Goal: Download file/media

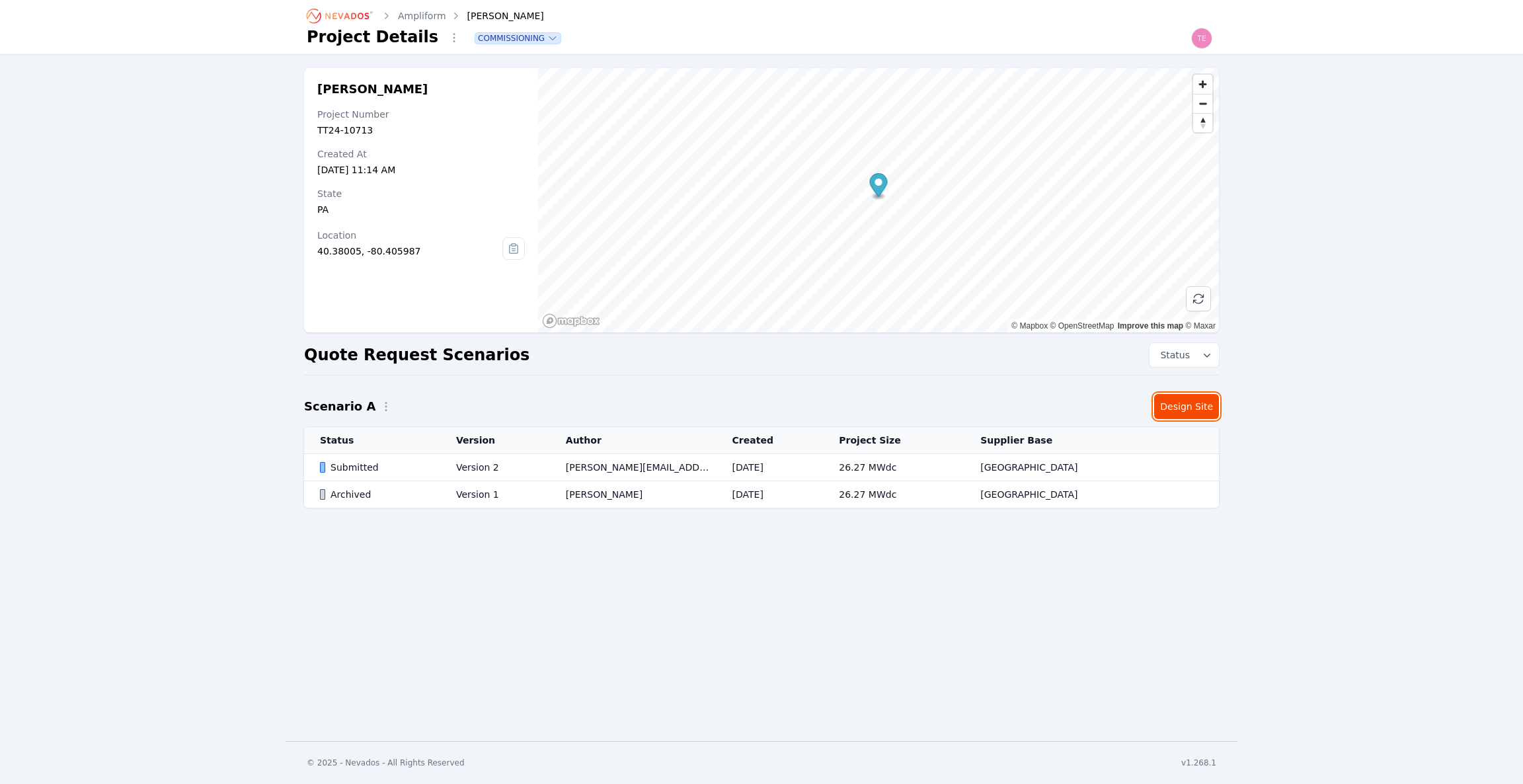
click at [1199, 409] on link "Design Site" at bounding box center [1187, 405] width 65 height 25
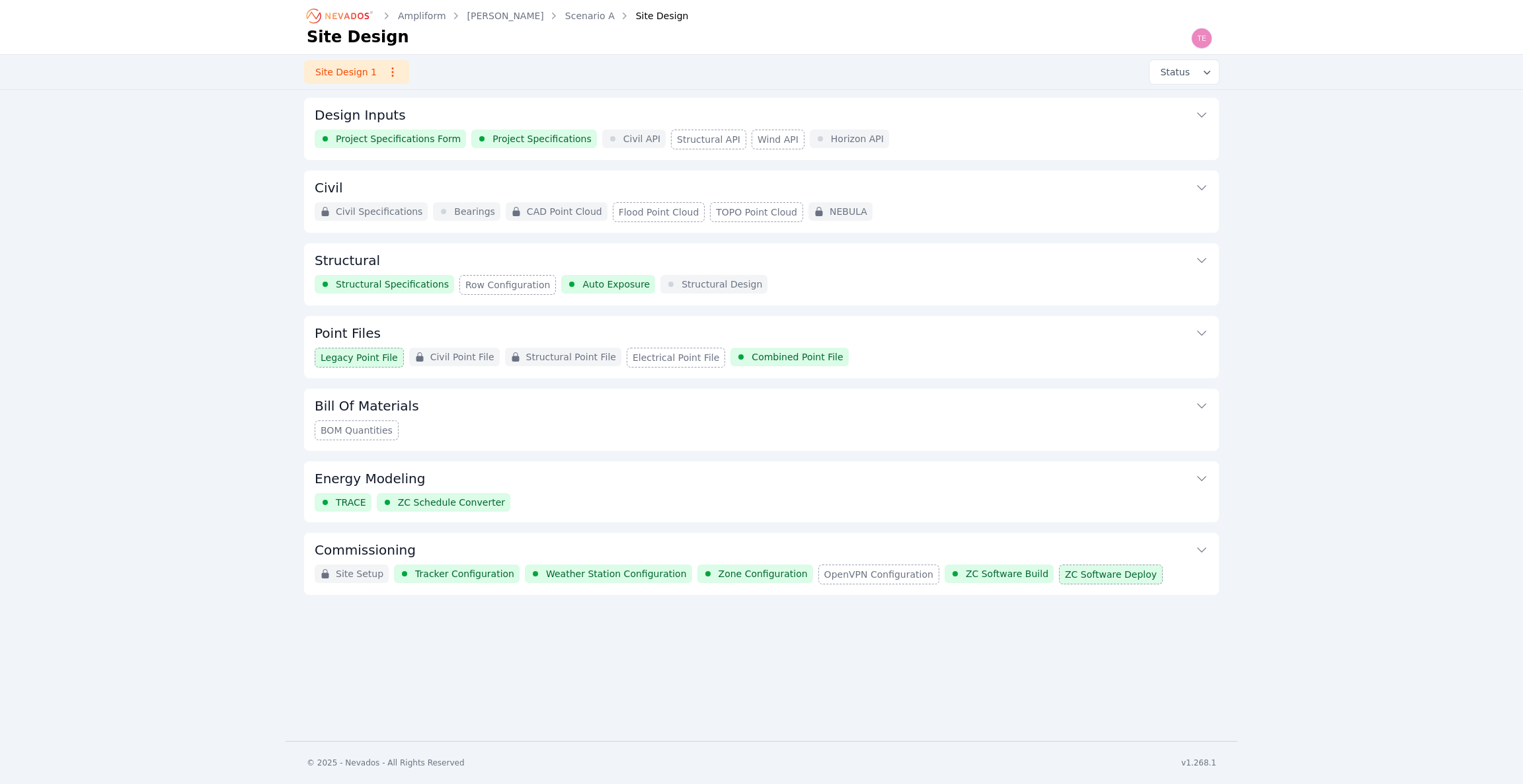
click at [897, 543] on button "Commissioning" at bounding box center [762, 548] width 894 height 32
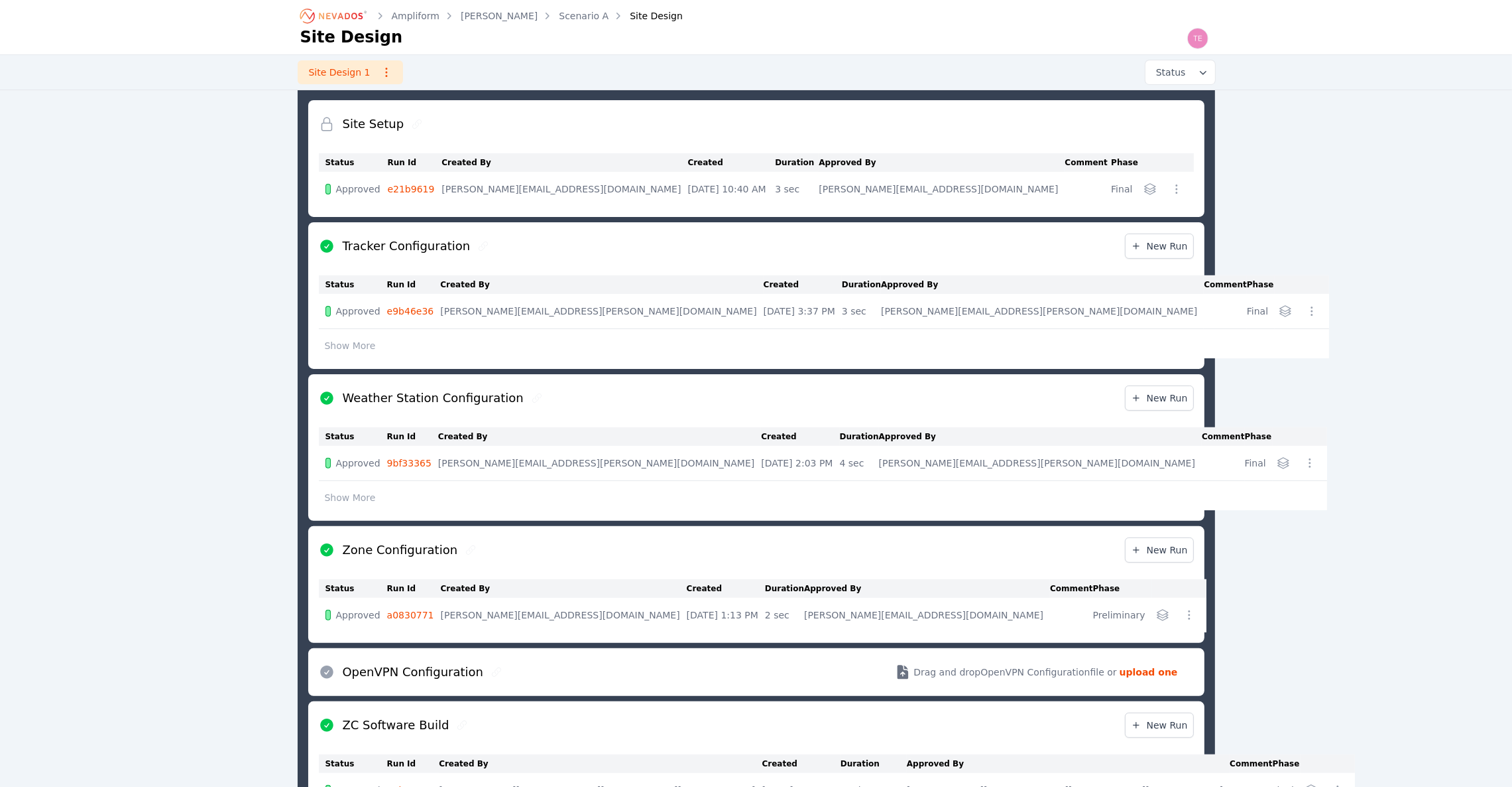
scroll to position [483, 0]
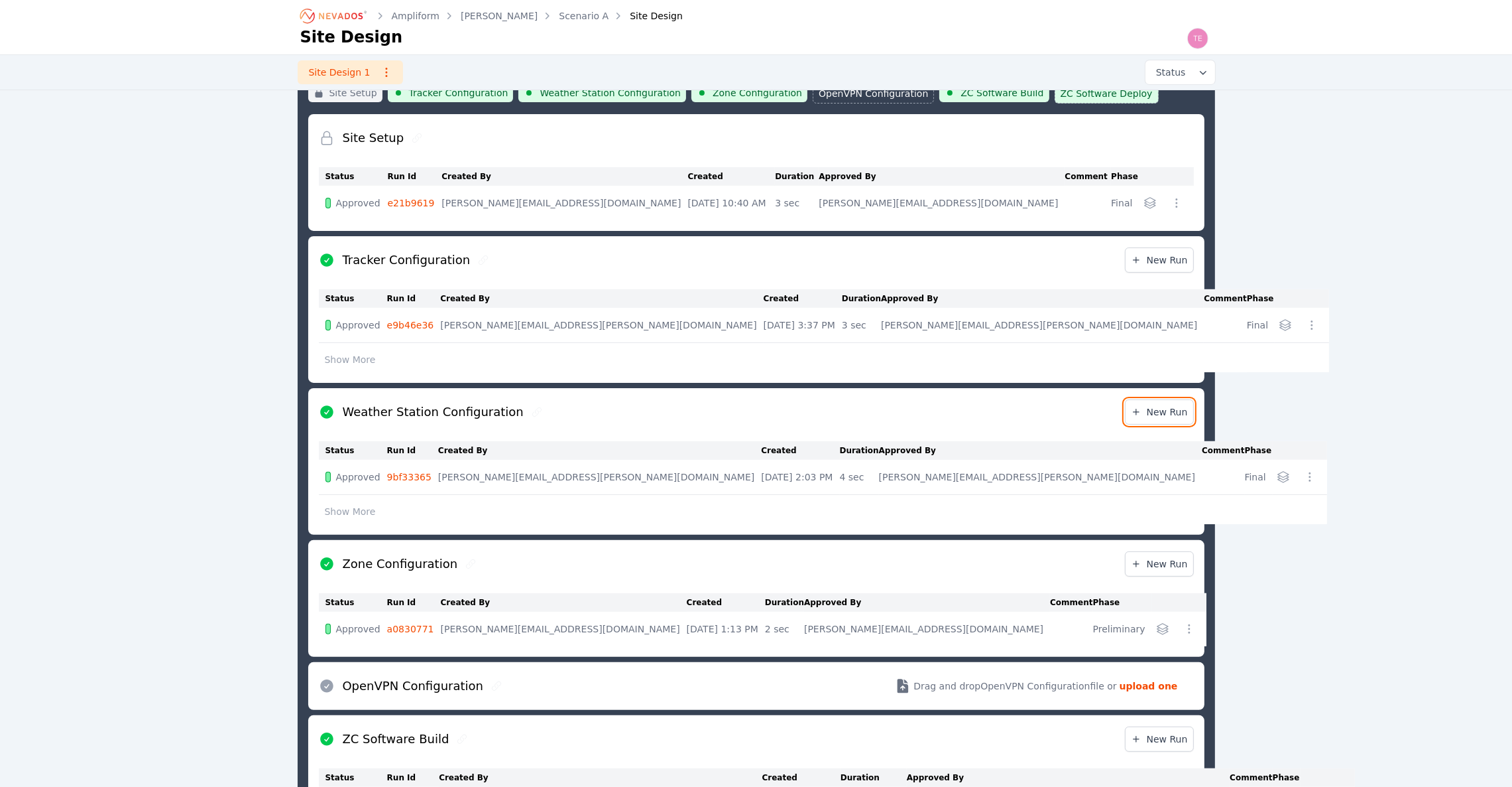
click at [1152, 419] on span "New Run" at bounding box center [1160, 411] width 57 height 13
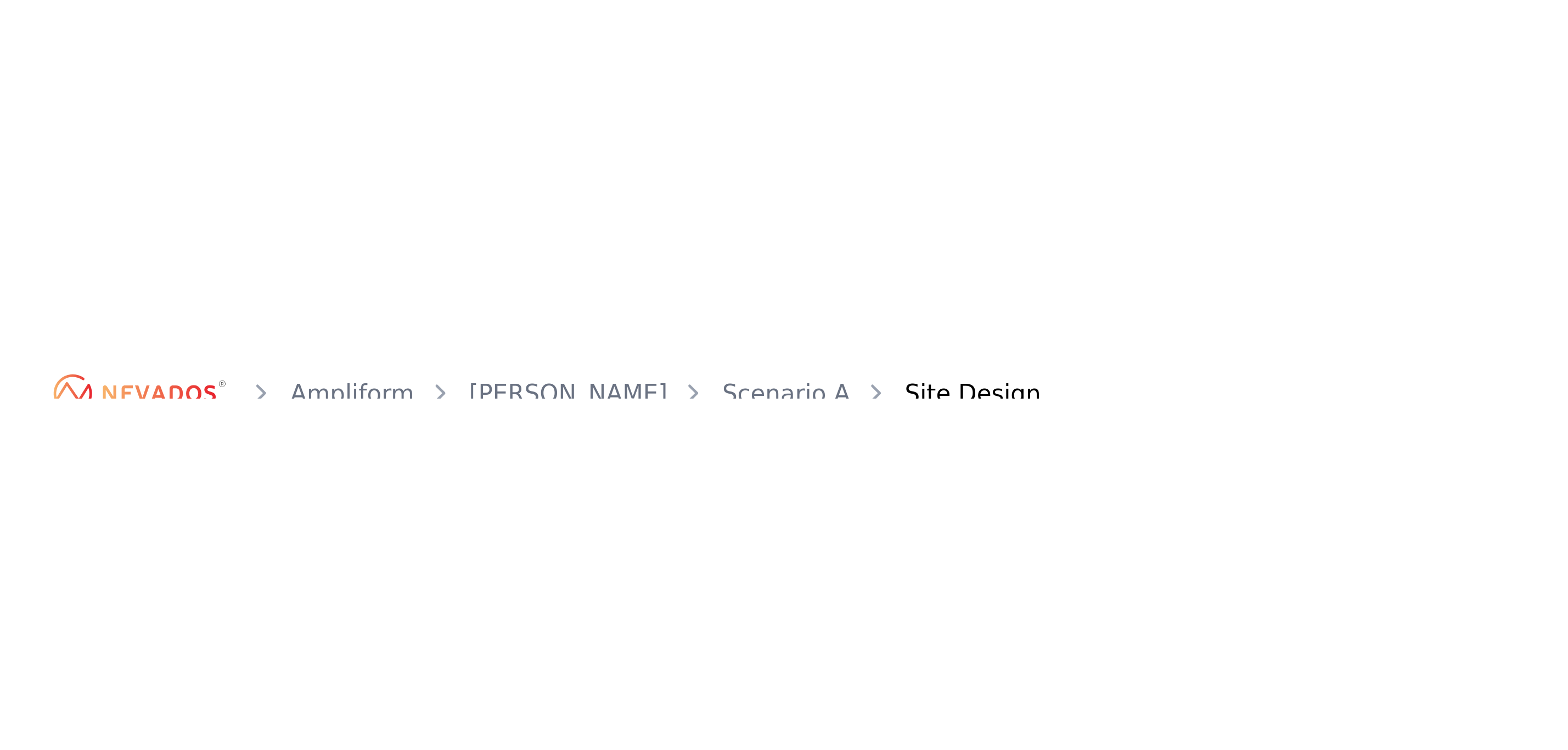
scroll to position [552, 0]
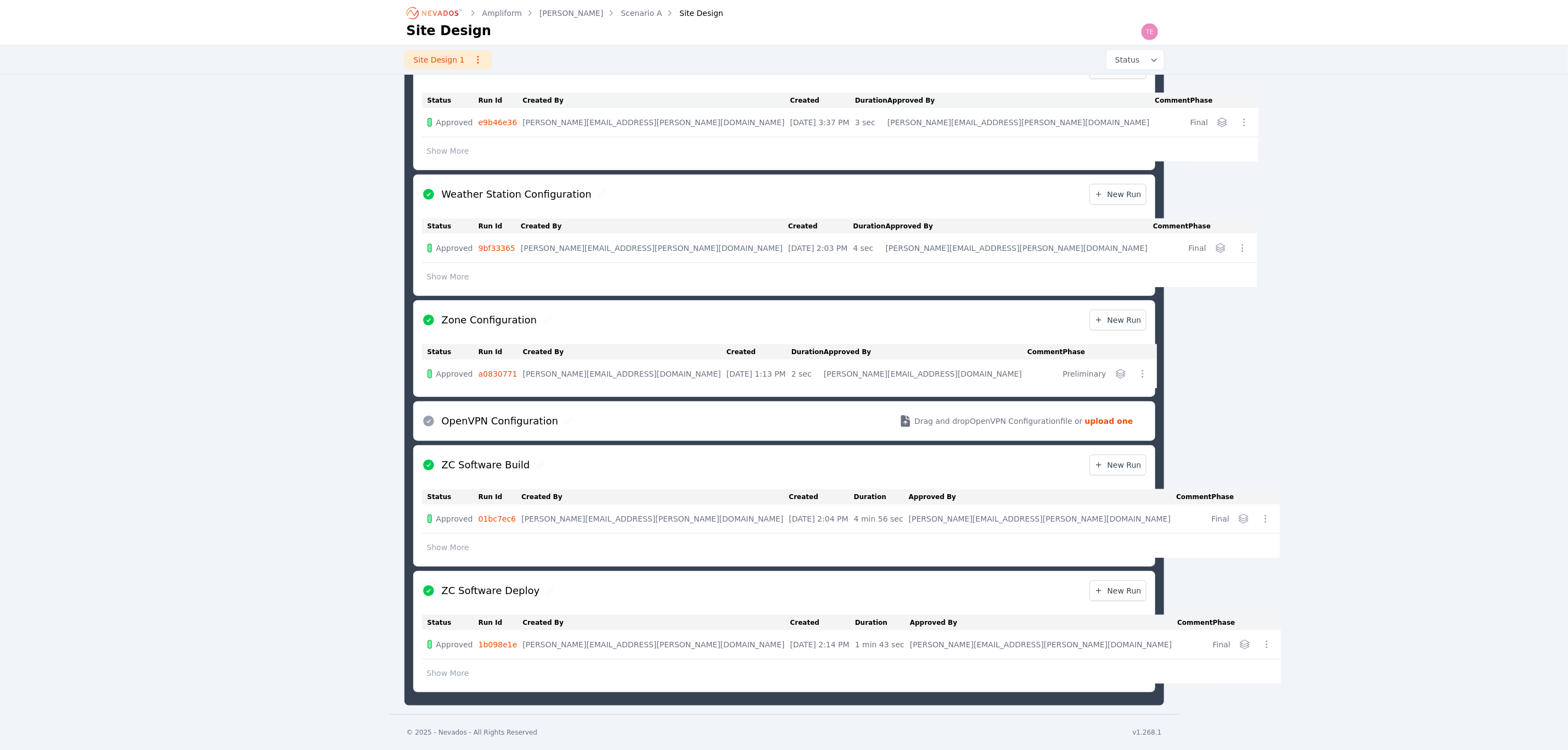
click at [443, 10] on icon "Breadcrumb" at bounding box center [435, 12] width 61 height 17
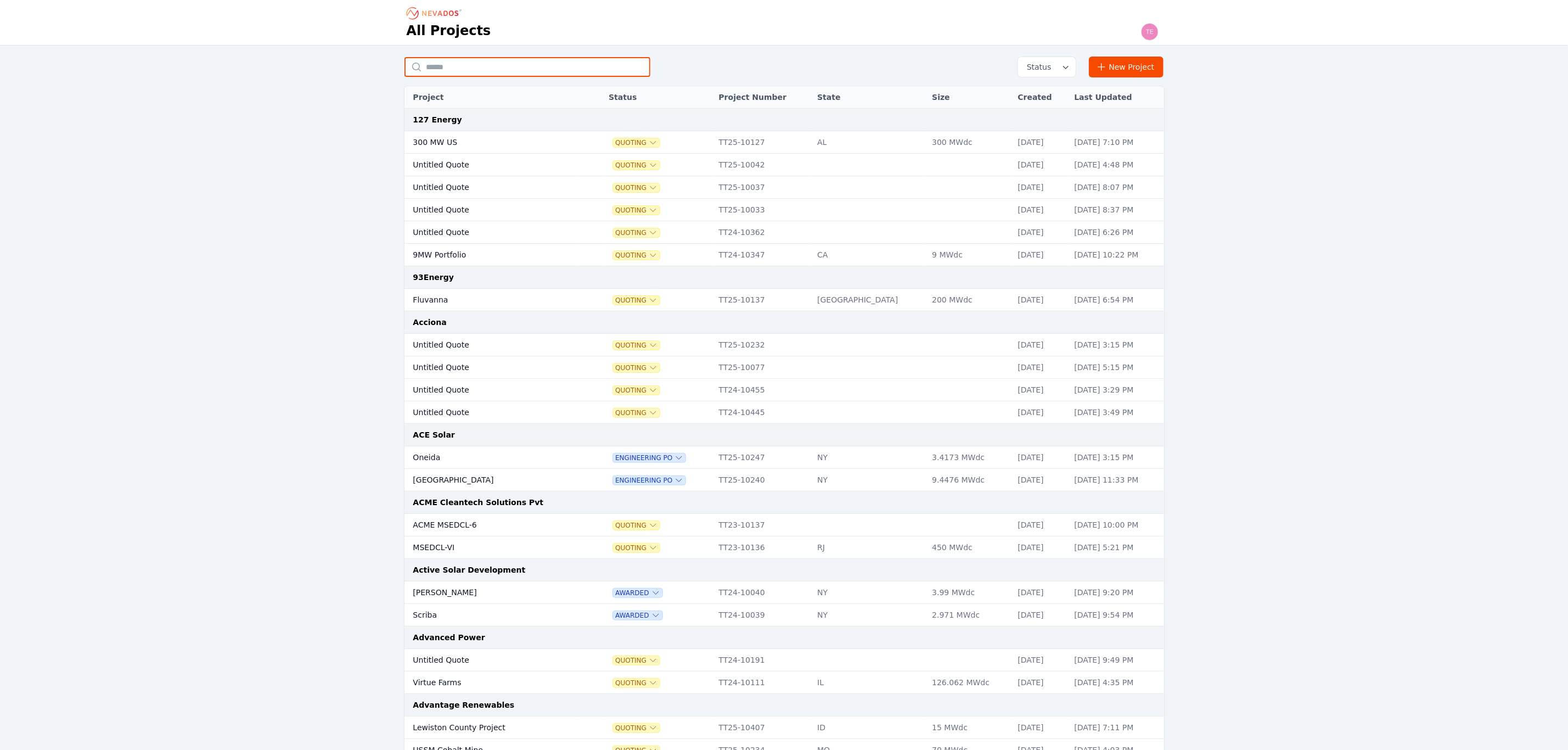
click at [514, 75] on input "text" at bounding box center [528, 67] width 246 height 20
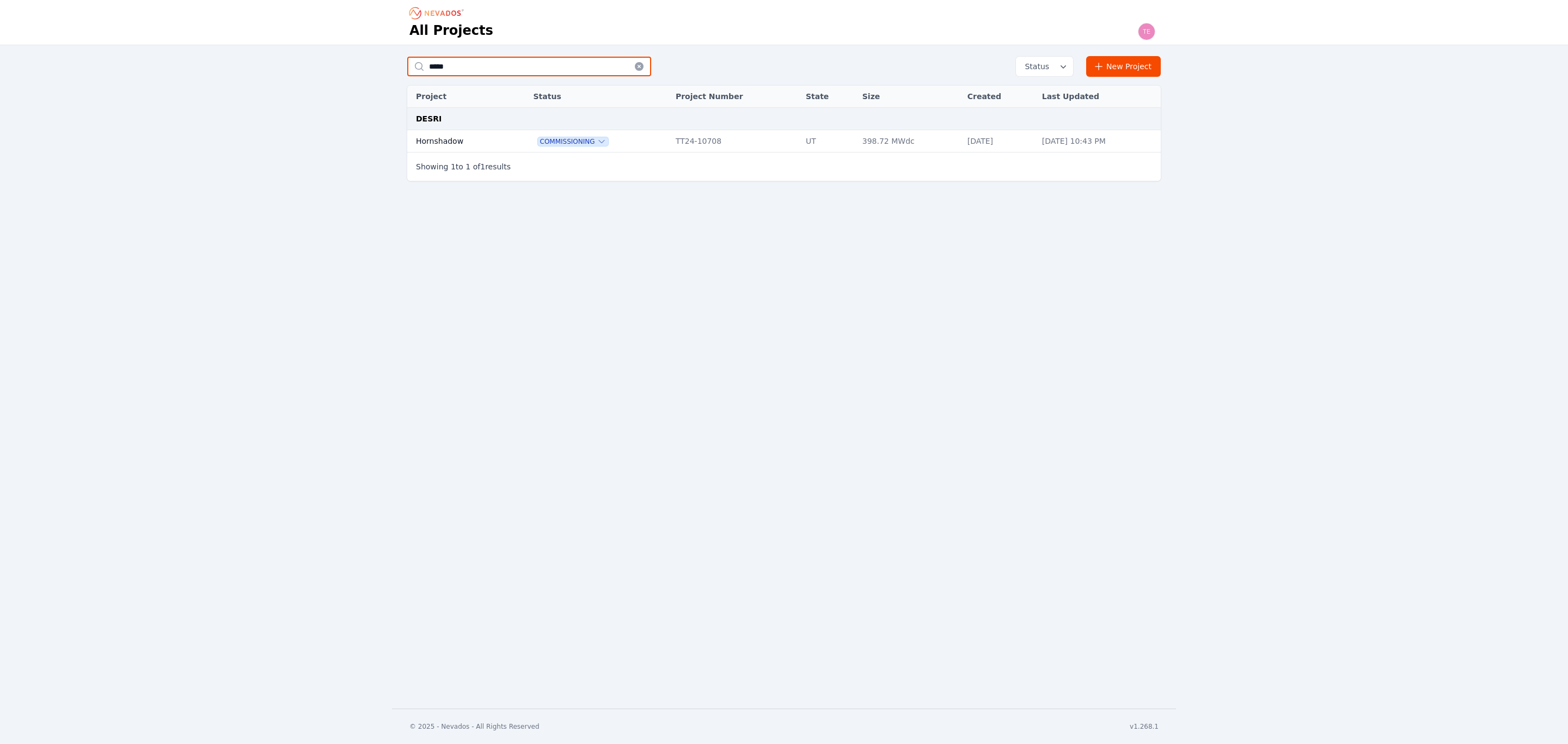
type input "*****"
click at [528, 133] on td "Commissioning" at bounding box center [599, 141] width 142 height 22
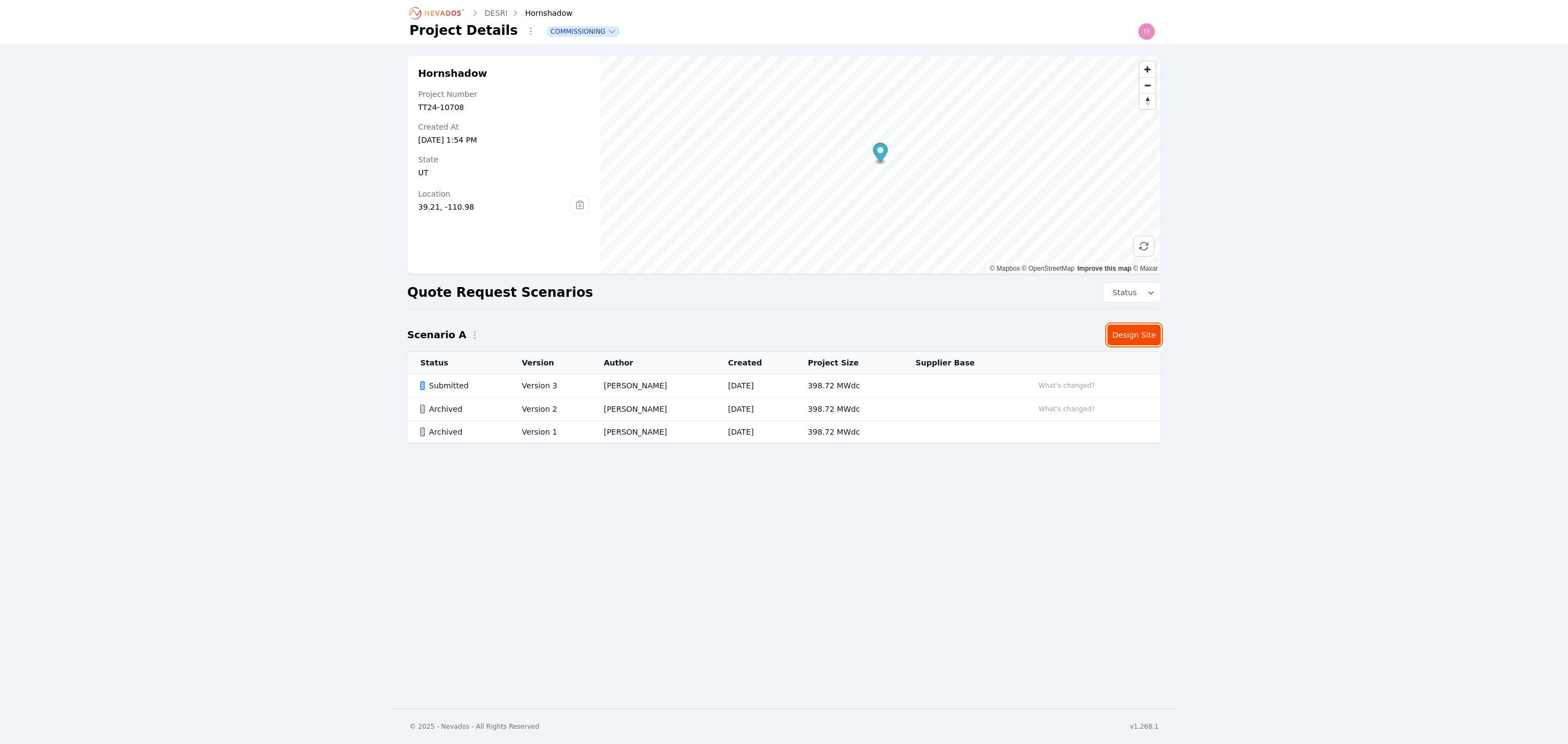
click at [1137, 334] on link "Design Site" at bounding box center [1135, 334] width 54 height 20
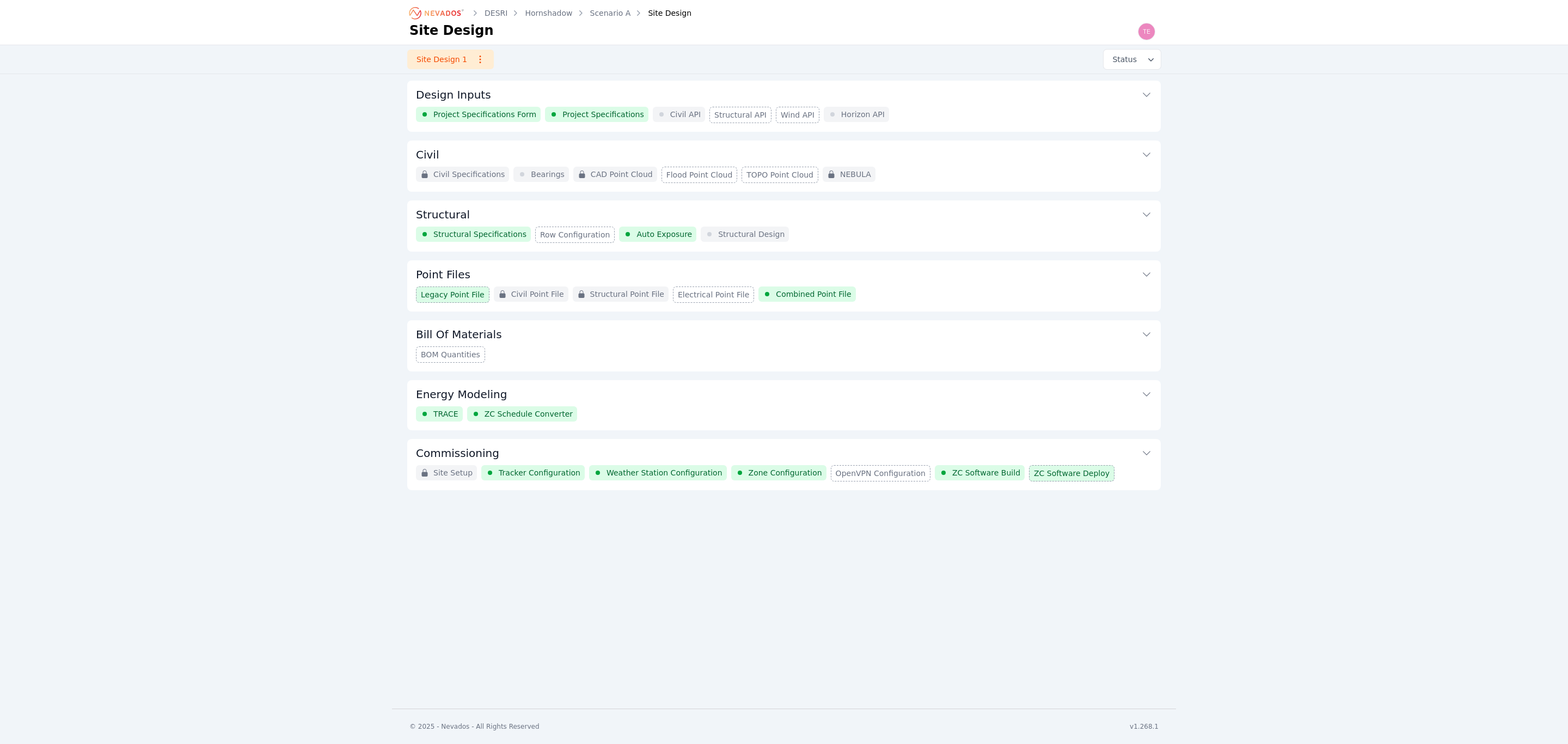
click at [919, 280] on button "Point Files" at bounding box center [784, 273] width 736 height 26
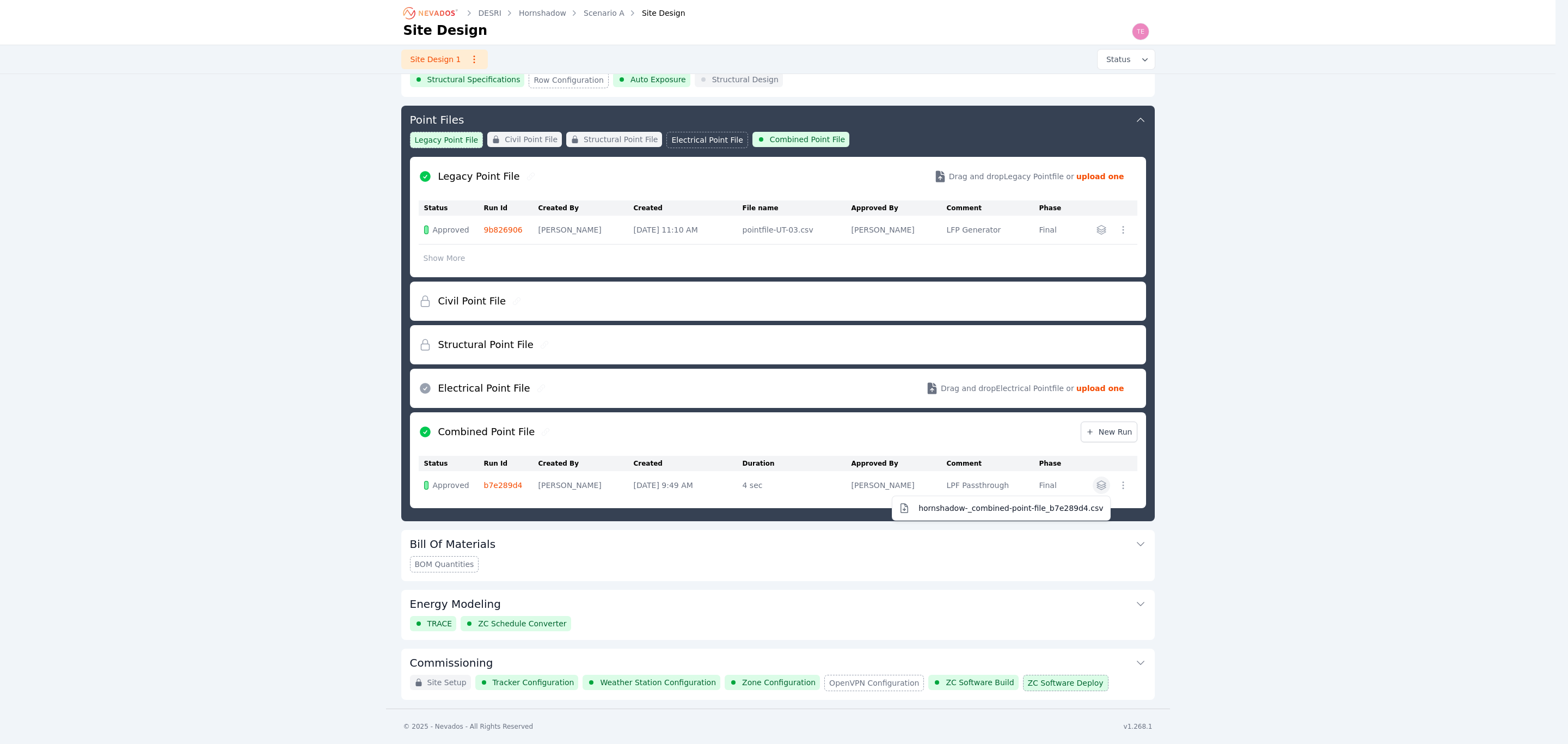
click at [1097, 481] on icon "button" at bounding box center [1101, 485] width 11 height 11
click at [1029, 505] on span "hornshadow-_combined-point-file_b7e289d4.csv" at bounding box center [1010, 507] width 185 height 11
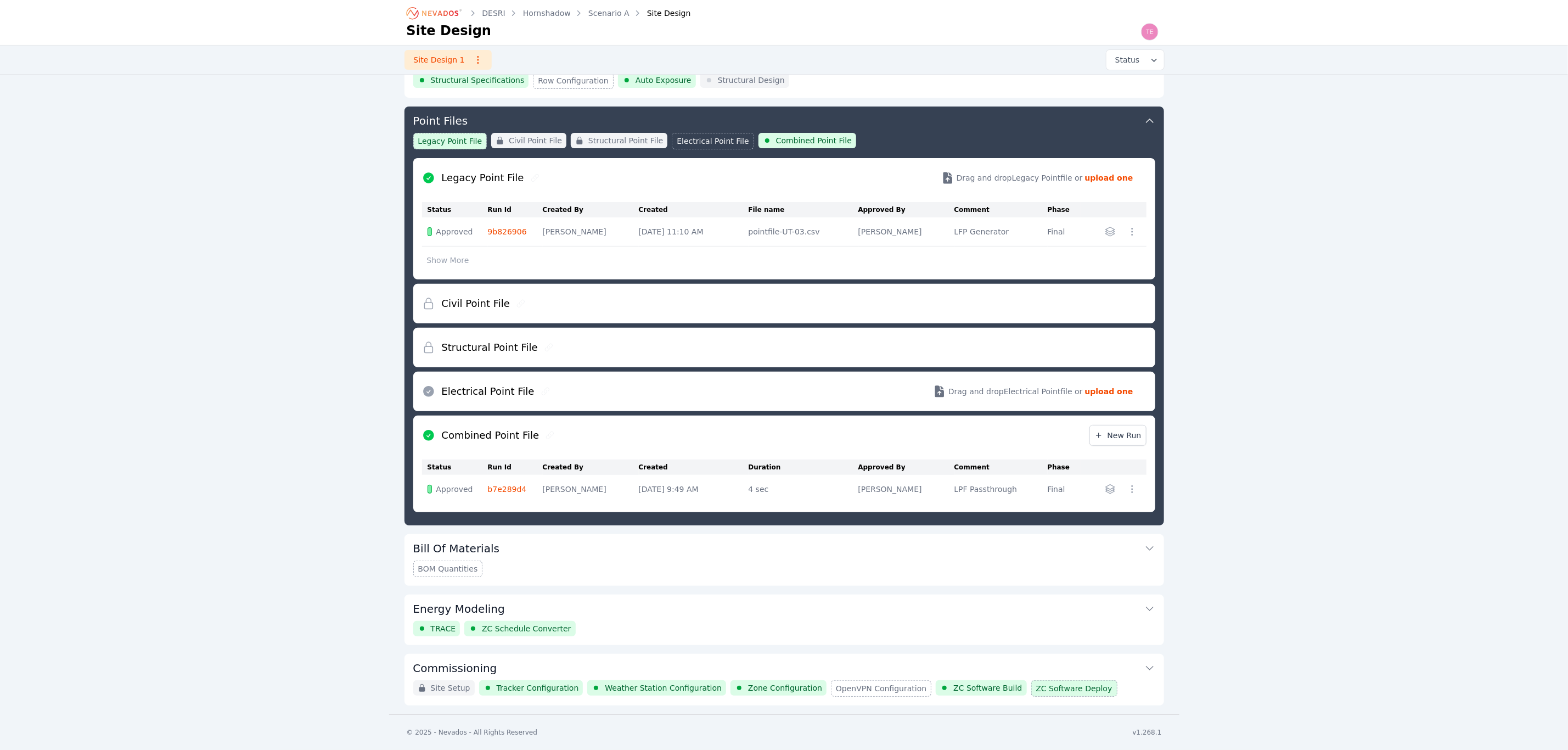
click at [598, 15] on link "Scenario A" at bounding box center [609, 12] width 41 height 11
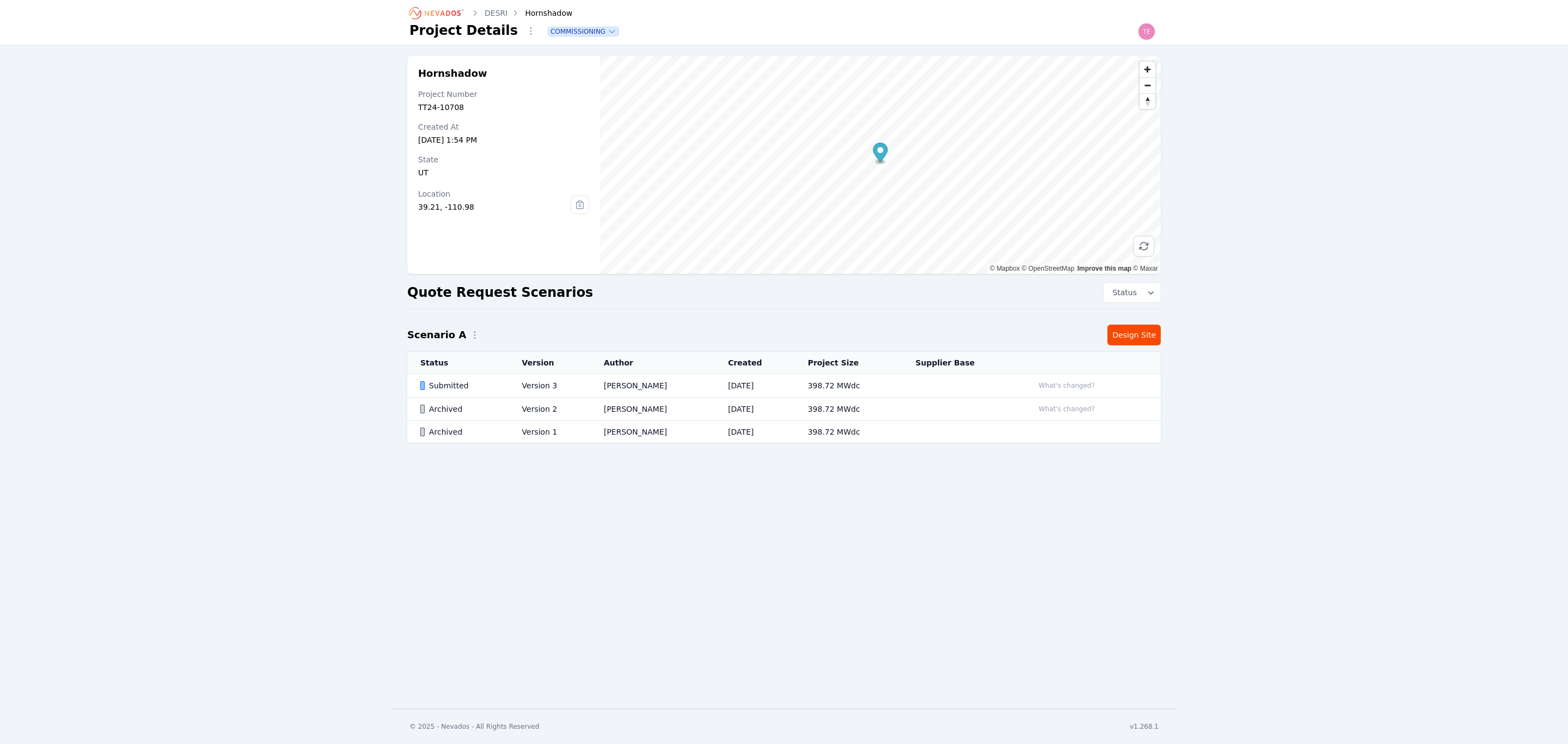
click at [715, 392] on td "Dec 19, 2024" at bounding box center [755, 385] width 80 height 24
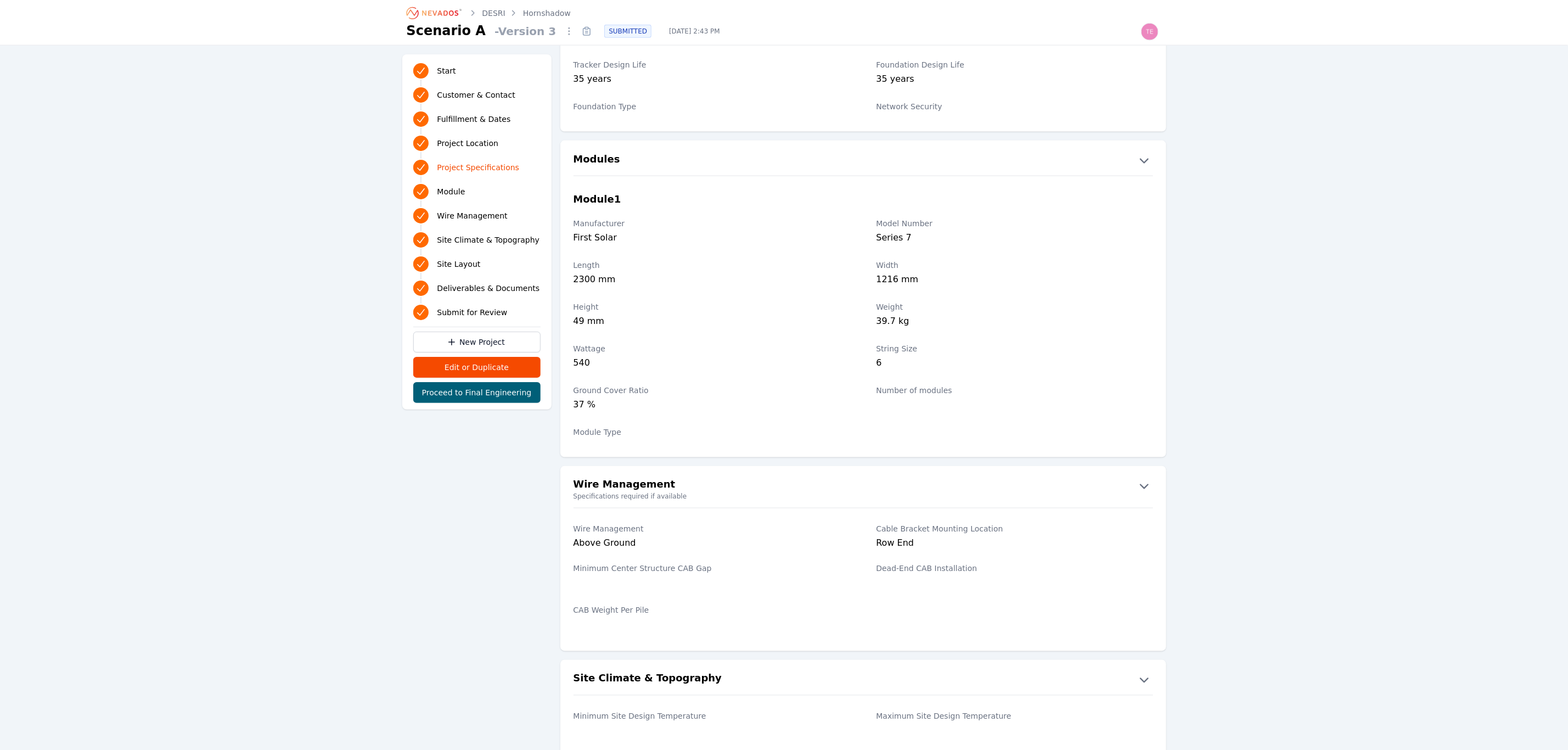
scroll to position [989, 0]
